Goal: Check status: Check status

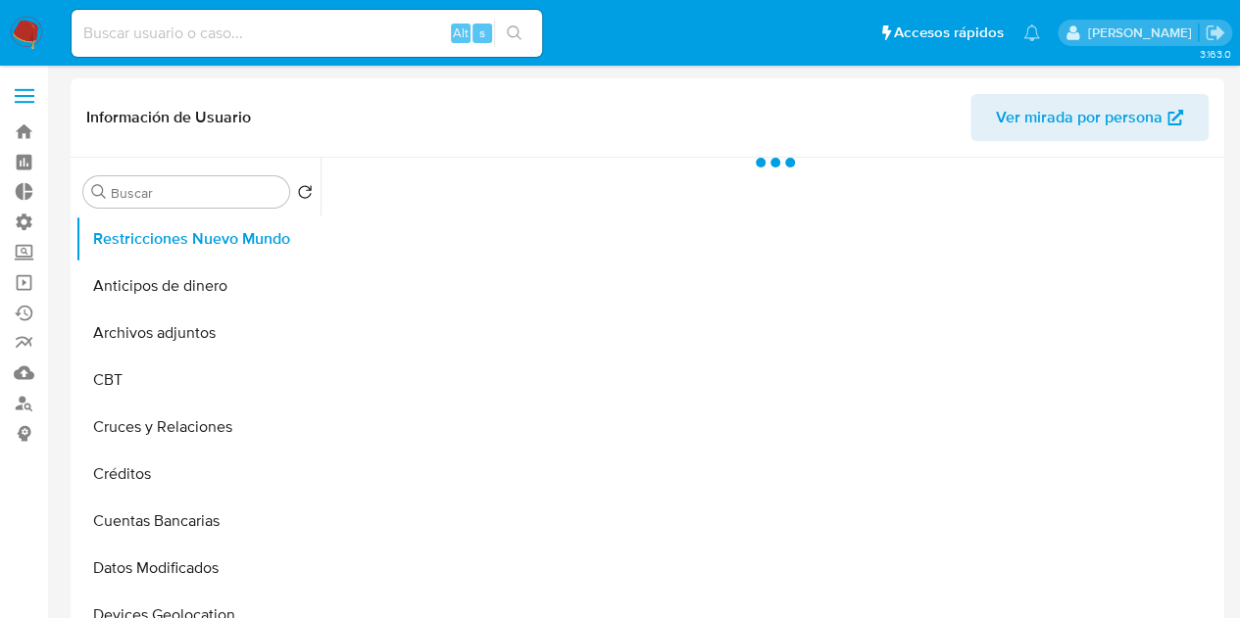
select select "10"
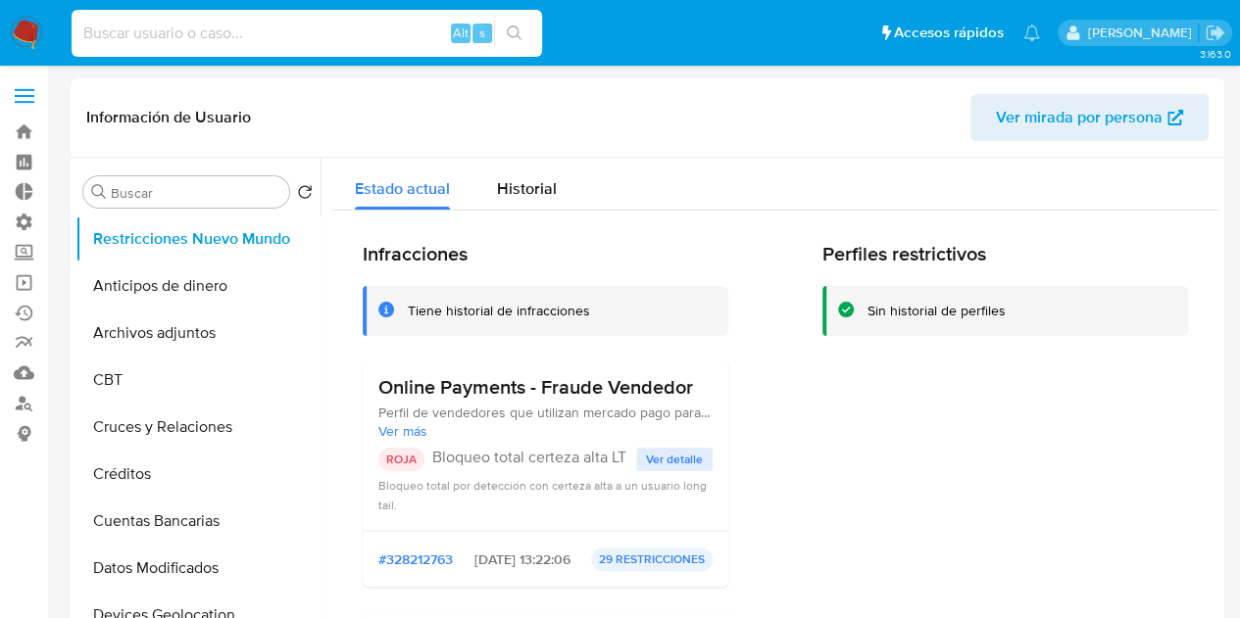
click at [233, 30] on input at bounding box center [307, 33] width 470 height 25
paste input "655822124"
type input "655822124"
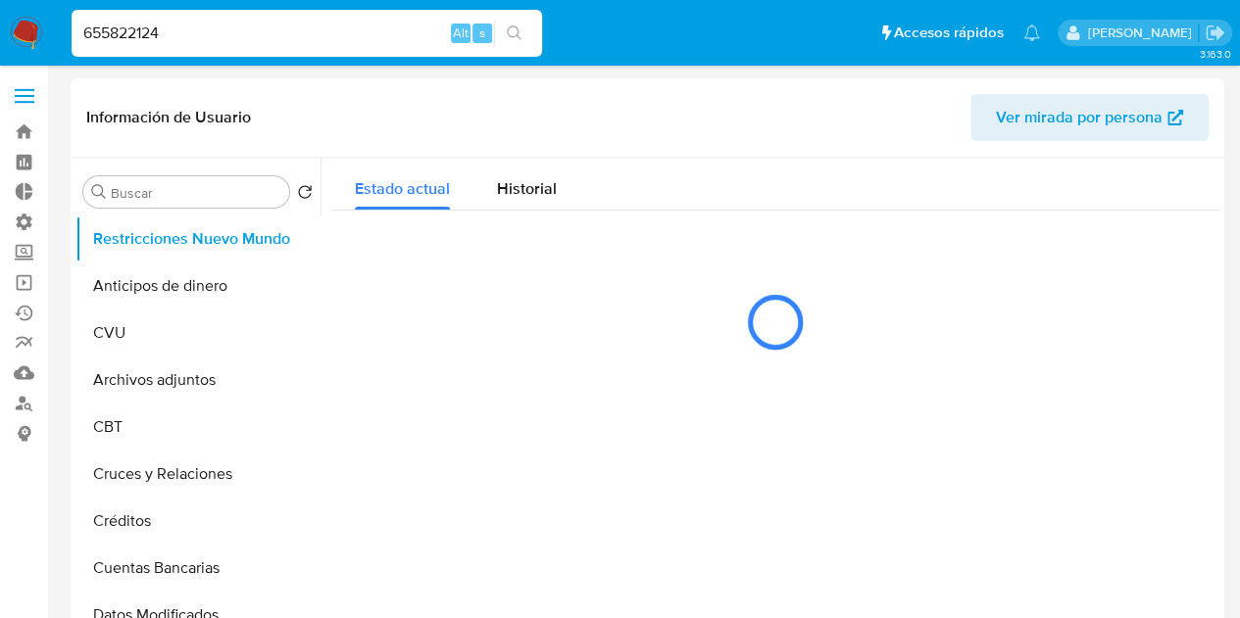
select select "10"
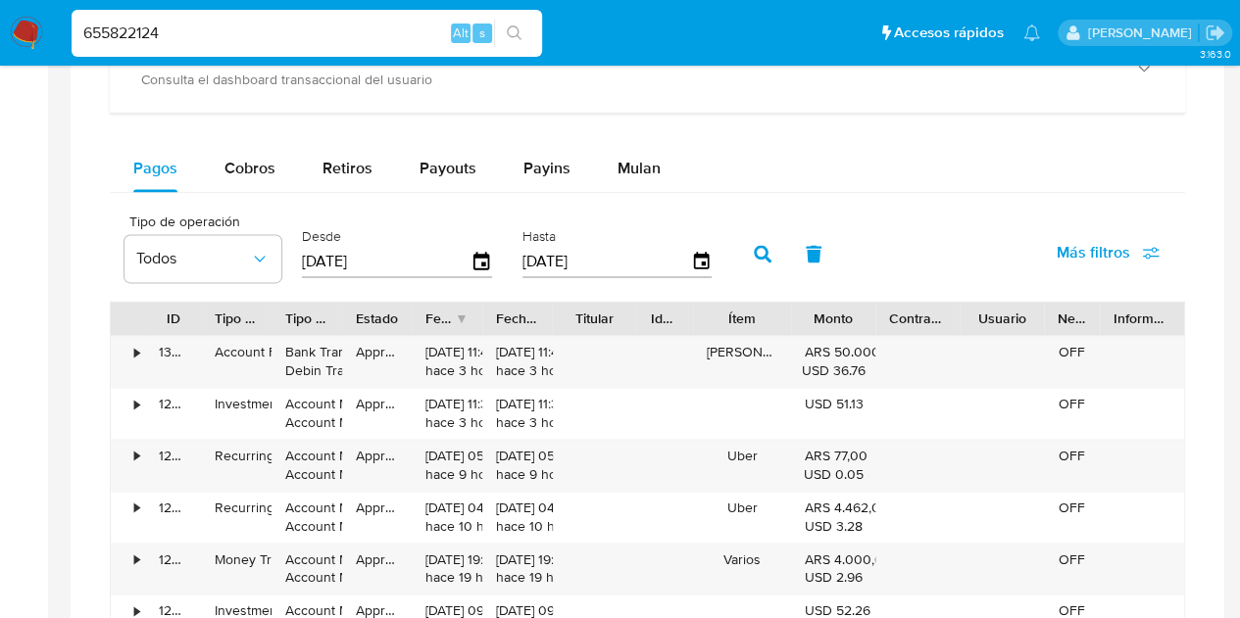
scroll to position [1292, 0]
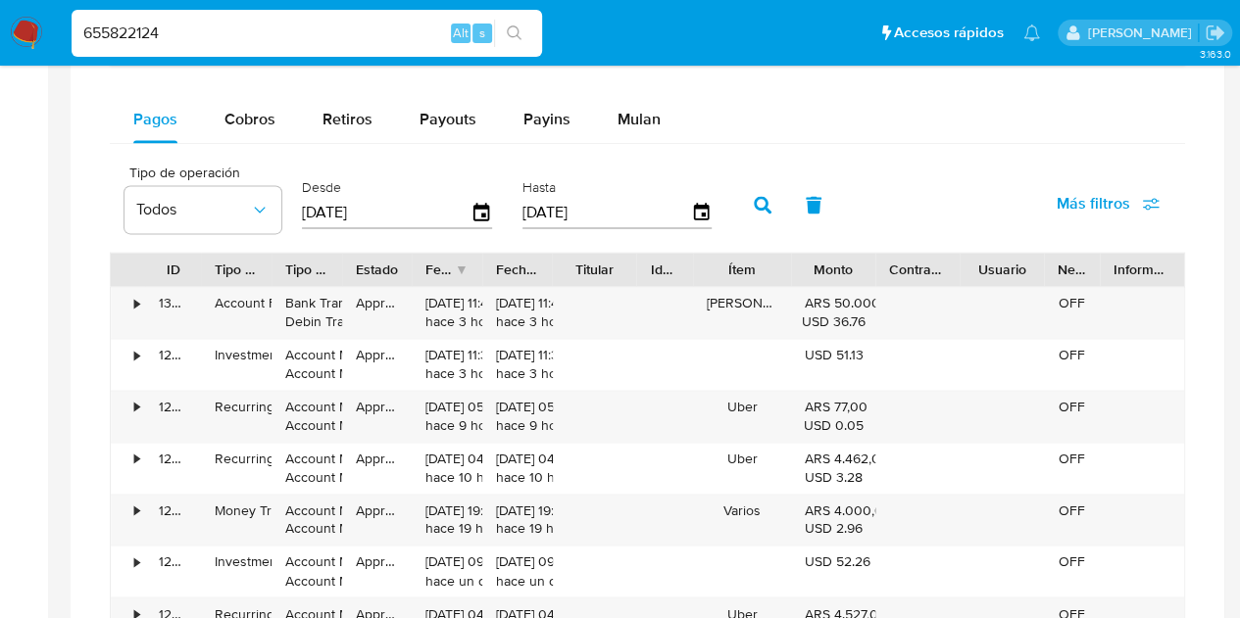
click at [1101, 201] on span "Más filtros" at bounding box center [1094, 203] width 74 height 47
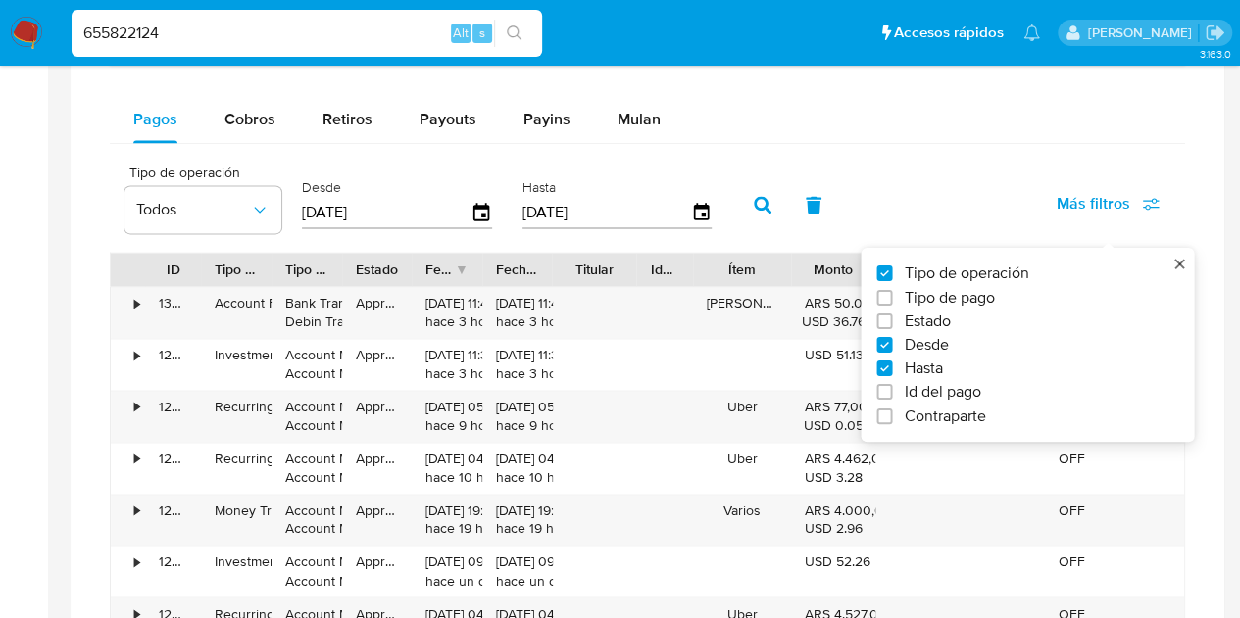
drag, startPoint x: 1101, startPoint y: 201, endPoint x: 938, endPoint y: 341, distance: 214.7
click at [1031, 233] on div "Más filtros Tipo de operación Tipo de pago Estado Desde Hasta Id del pago Contr…" at bounding box center [1108, 206] width 154 height 53
click at [902, 264] on label "Tipo de operación" at bounding box center [1019, 274] width 286 height 20
click at [892, 266] on input "Tipo de operación" at bounding box center [884, 274] width 16 height 16
checkbox input "false"
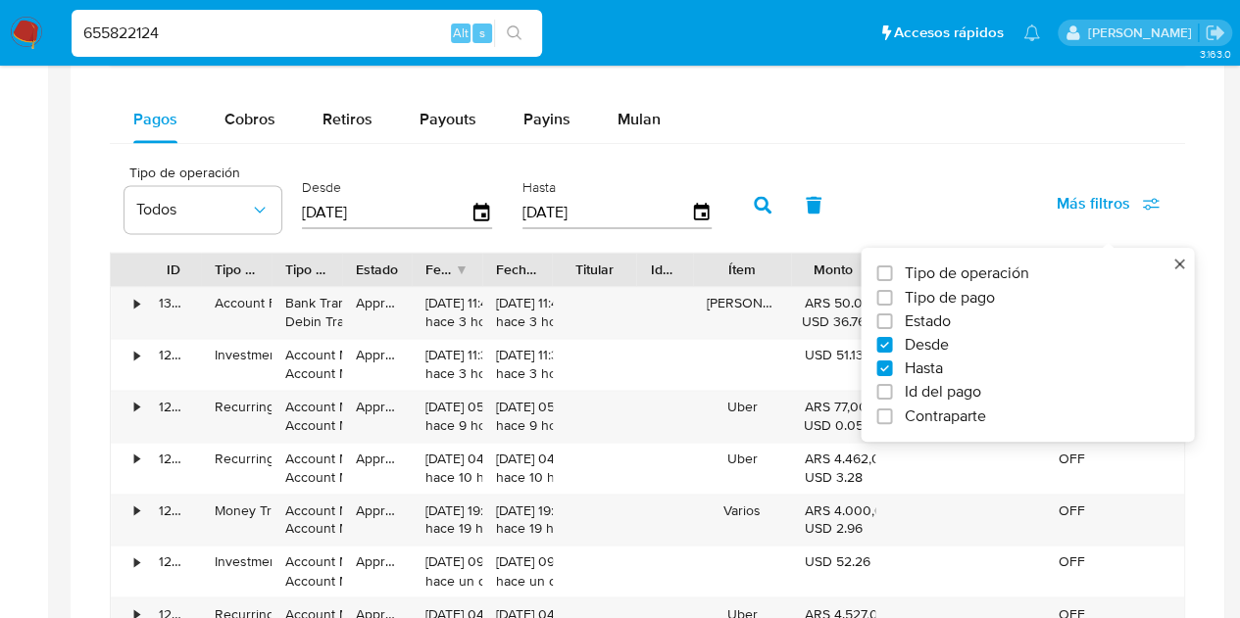
type input "[DATE]"
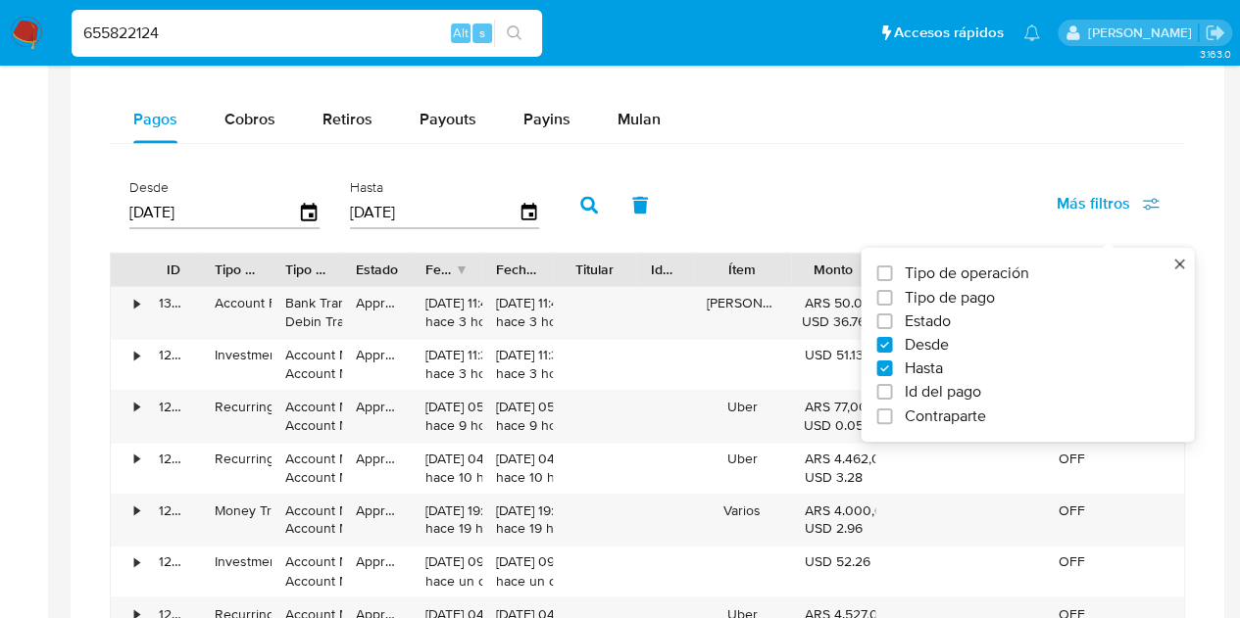
click at [909, 264] on span "Tipo de operación" at bounding box center [966, 274] width 124 height 20
click at [892, 266] on input "Tipo de operación" at bounding box center [884, 274] width 16 height 16
checkbox input "true"
type input "[DATE]"
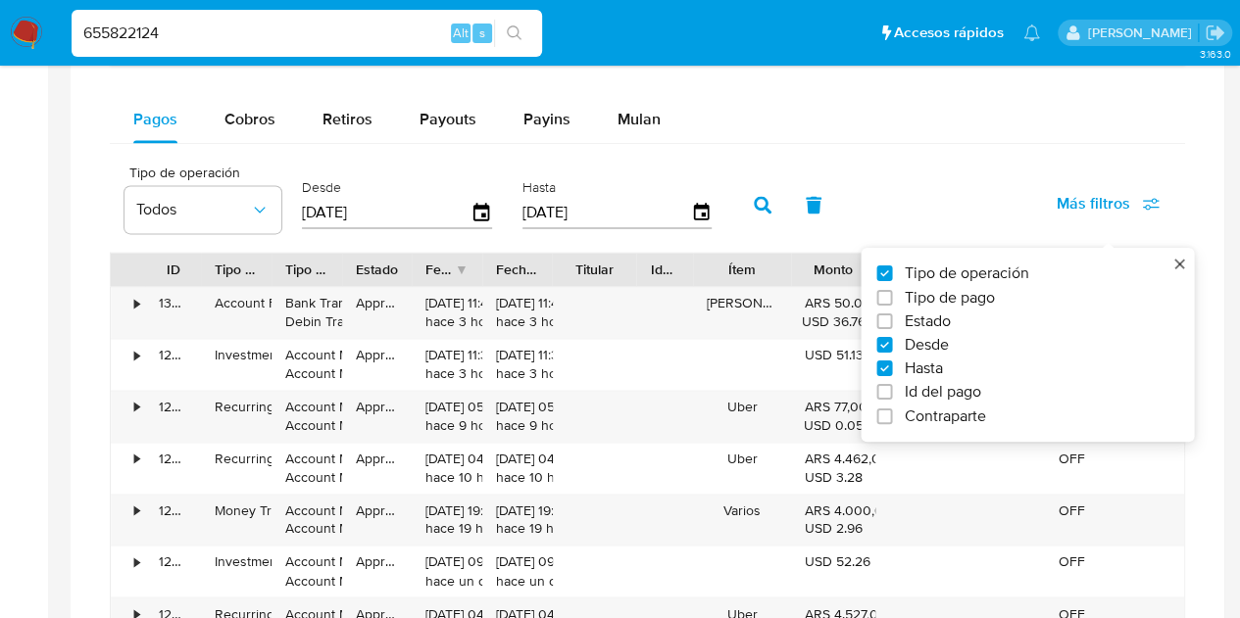
click at [914, 385] on span "Id del pago" at bounding box center [942, 392] width 76 height 20
click at [892, 385] on input "Id del pago" at bounding box center [884, 392] width 16 height 16
checkbox input "true"
click at [1086, 147] on div "Pagos Cobros Retiros Payouts Payins Mulan Tipo de operación Todos Desde [DATE] …" at bounding box center [647, 477] width 1075 height 762
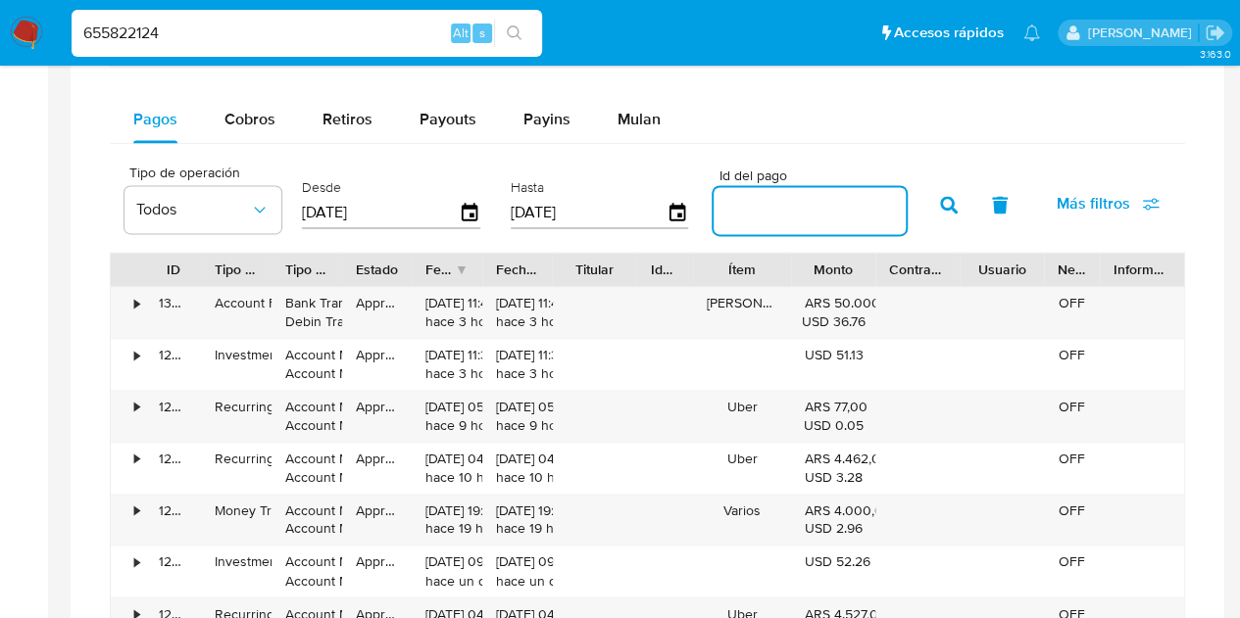
click at [781, 205] on input "number" at bounding box center [810, 210] width 192 height 25
paste input "129300133361"
type input "129300133361"
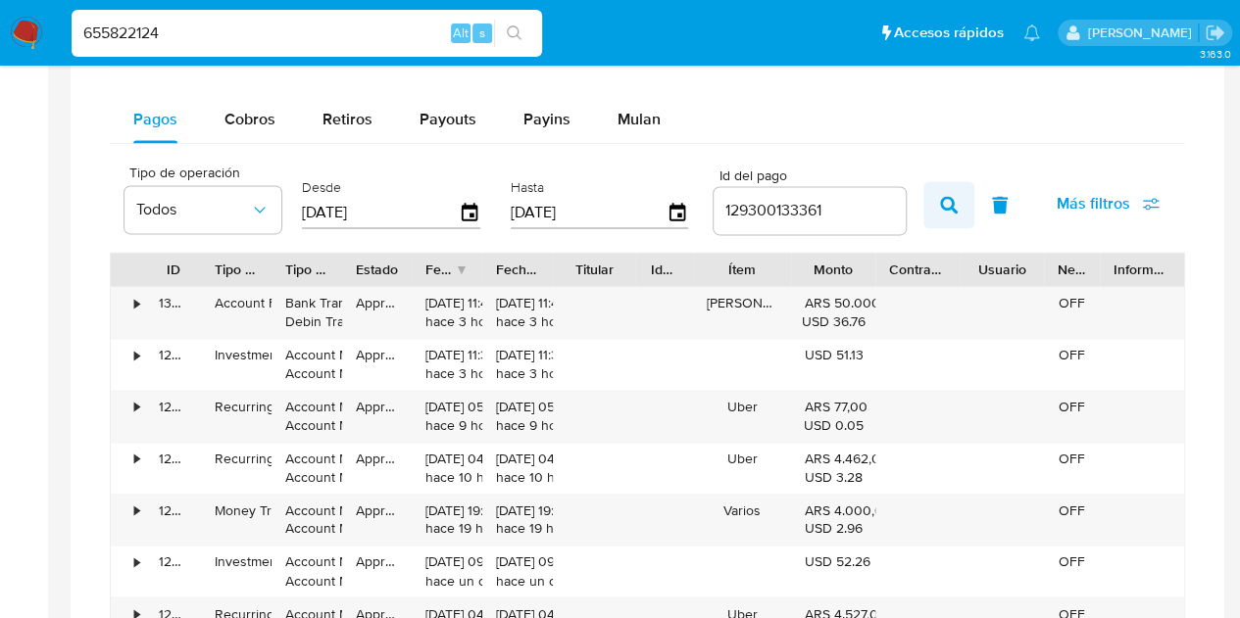
click at [945, 202] on icon "button" at bounding box center [949, 205] width 18 height 18
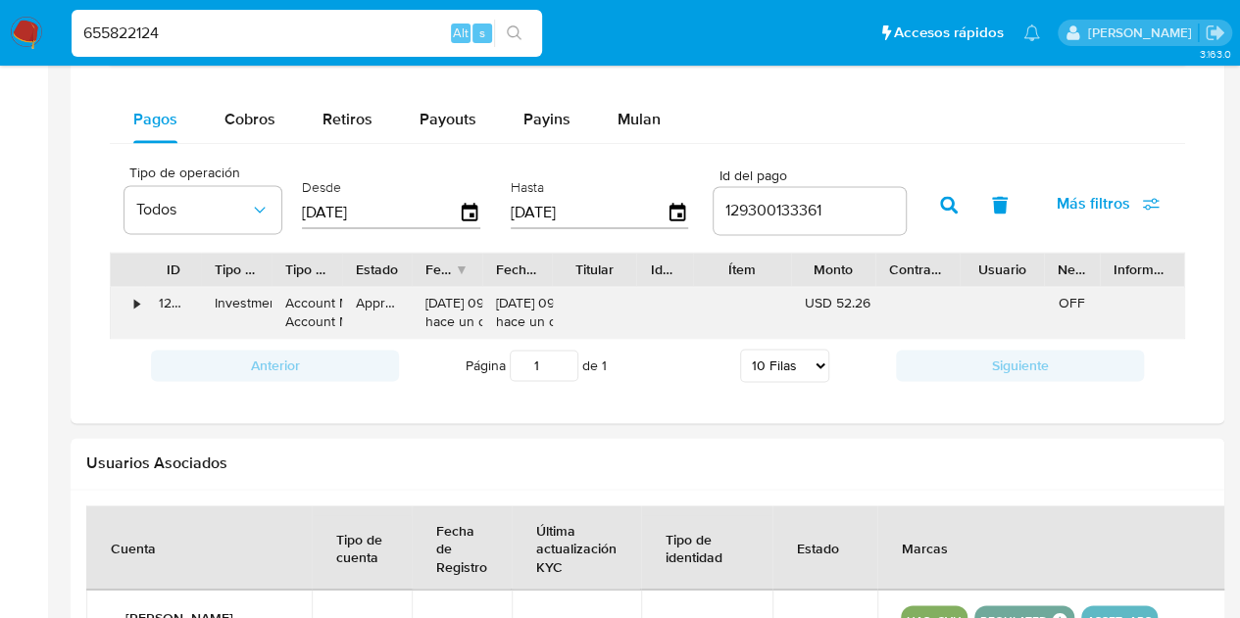
click at [129, 299] on div "•" at bounding box center [128, 312] width 34 height 51
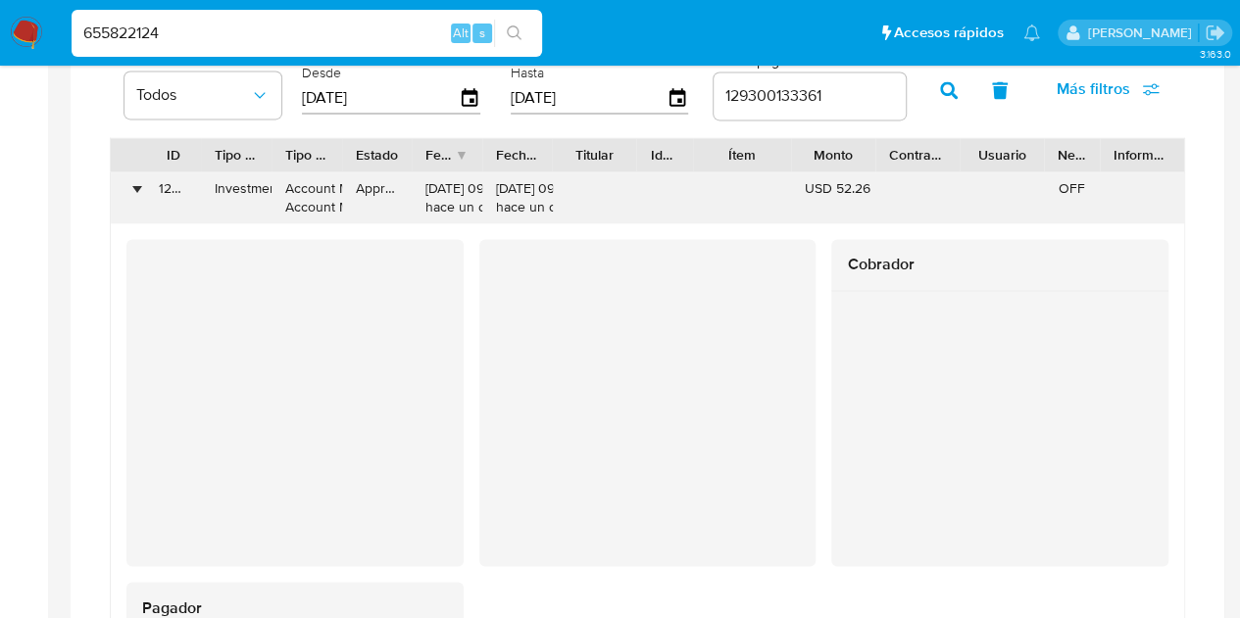
scroll to position [1370, 0]
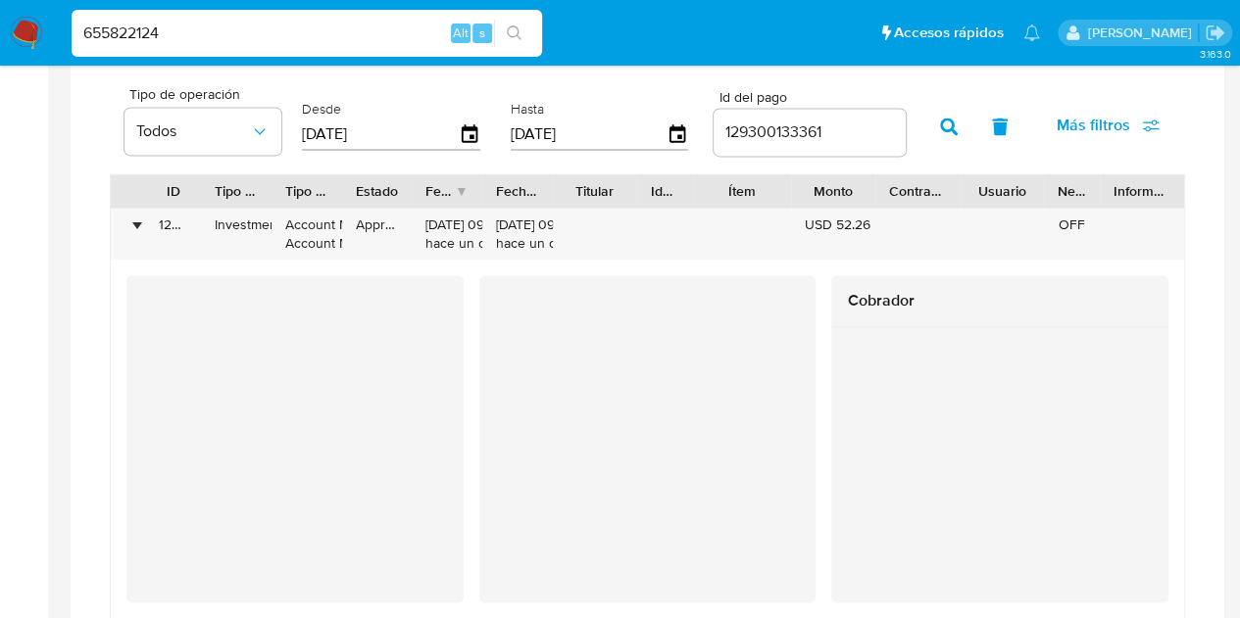
click at [896, 548] on div "Cobrador" at bounding box center [999, 438] width 337 height 327
click at [35, 350] on aside "Bandeja Tablero Tablero Externo Administración Reglas Roles Usuarios Equipos Co…" at bounding box center [24, 5] width 48 height 2751
